Goal: Task Accomplishment & Management: Manage account settings

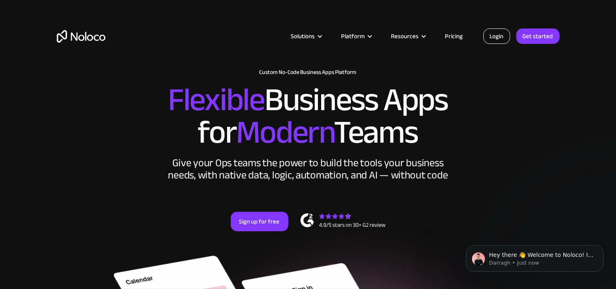
click at [498, 33] on link "Login" at bounding box center [497, 35] width 27 height 15
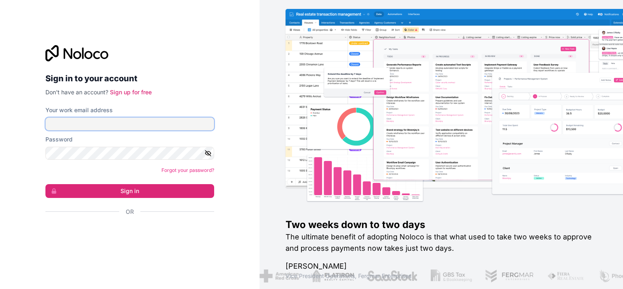
click at [154, 124] on input "Your work email address" at bounding box center [129, 123] width 169 height 13
type input "r"
type input "tech"
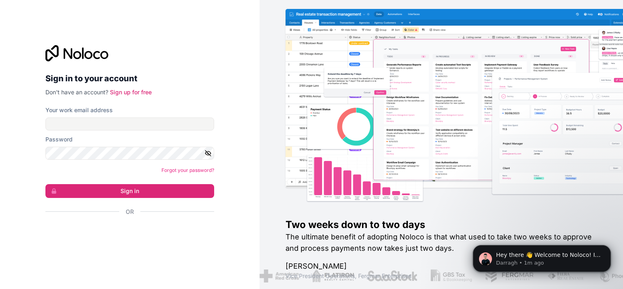
click at [90, 117] on div "Your work email address" at bounding box center [129, 118] width 169 height 24
click at [88, 124] on input "Your work email address" at bounding box center [129, 123] width 169 height 13
type input "tech@stratumpr.com"
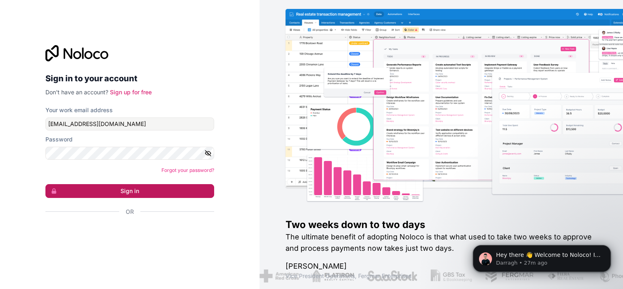
click at [101, 184] on button "Sign in" at bounding box center [129, 191] width 169 height 14
